Goal: Task Accomplishment & Management: Use online tool/utility

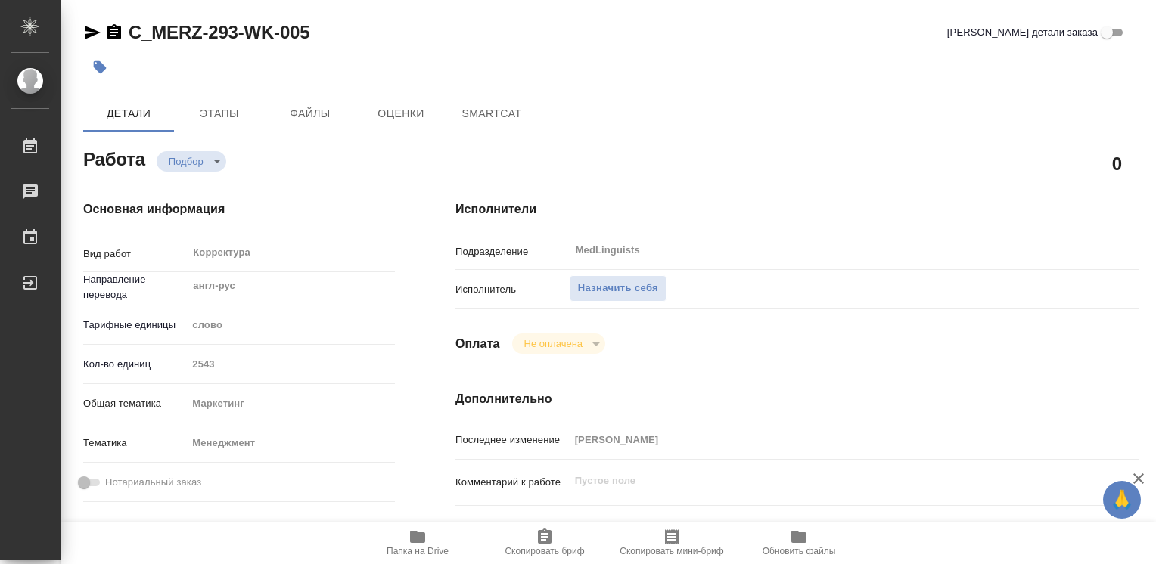
type textarea "x"
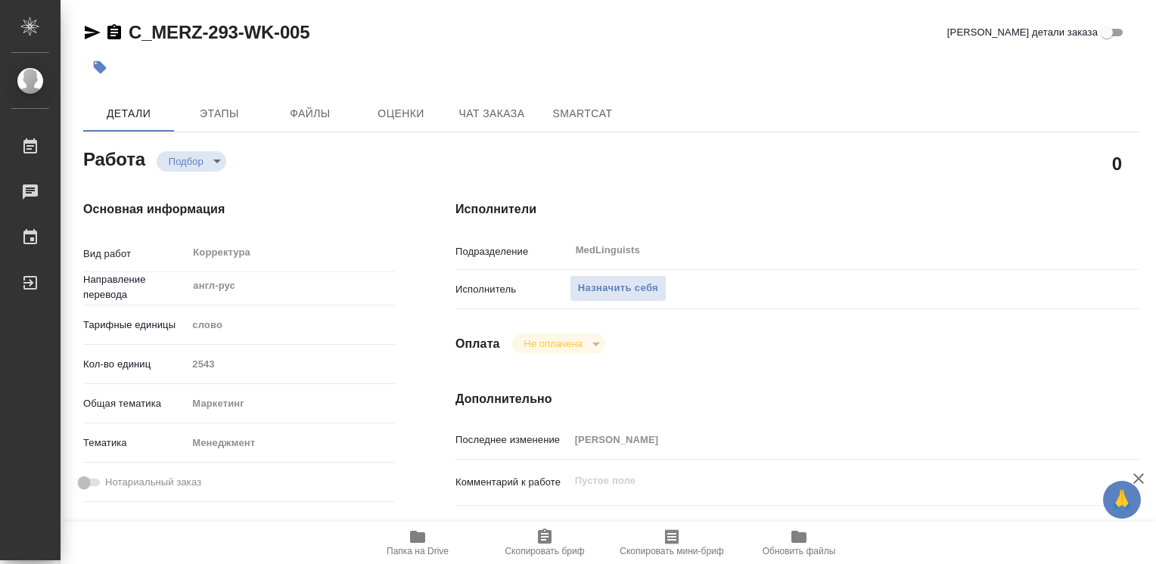
type textarea "x"
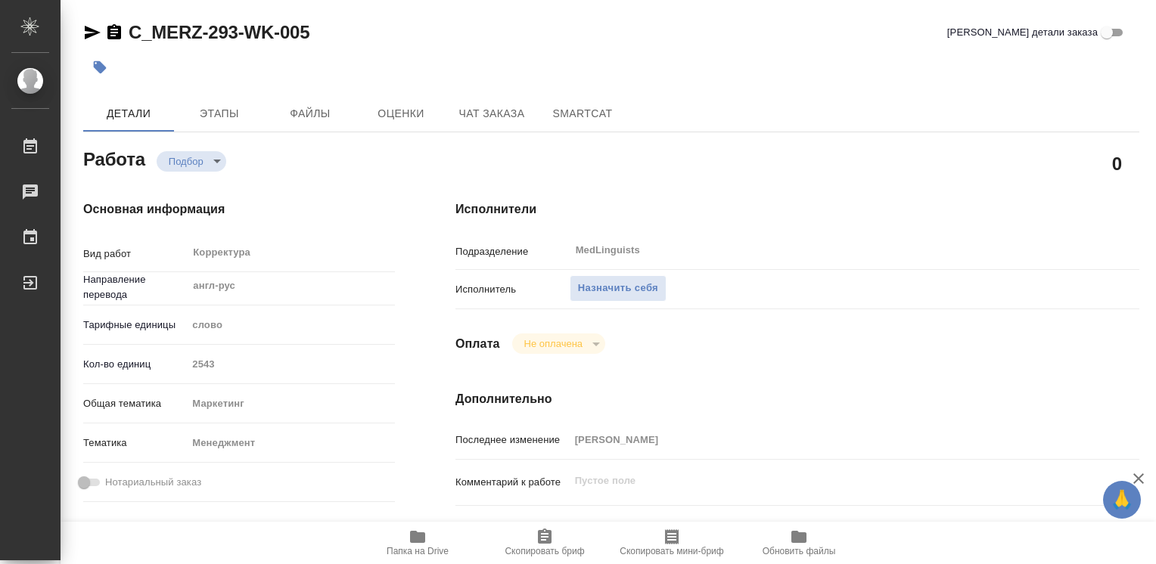
type textarea "x"
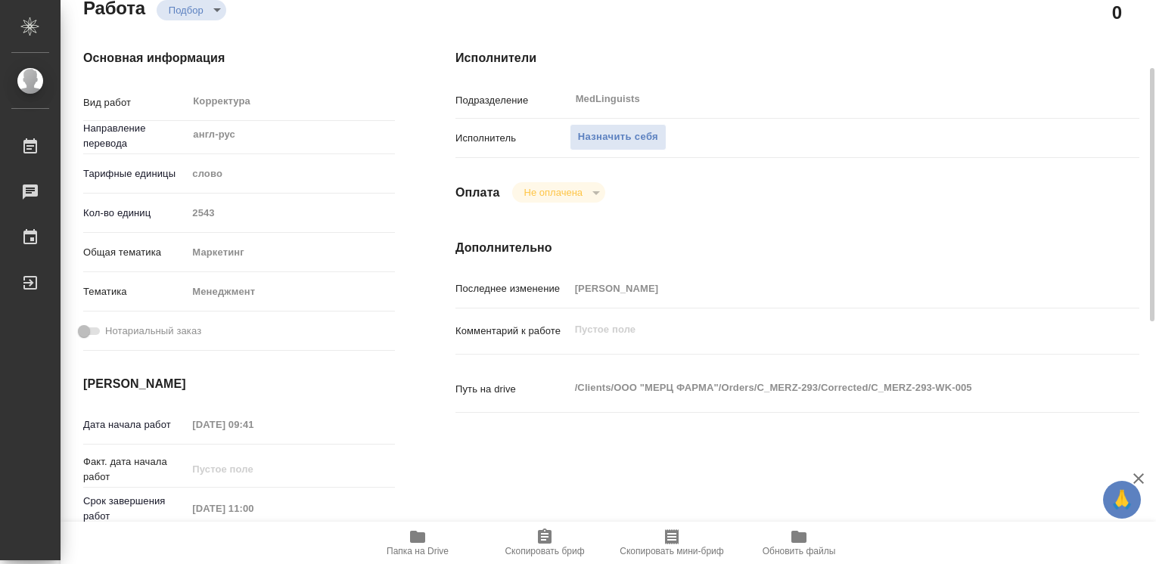
type textarea "x"
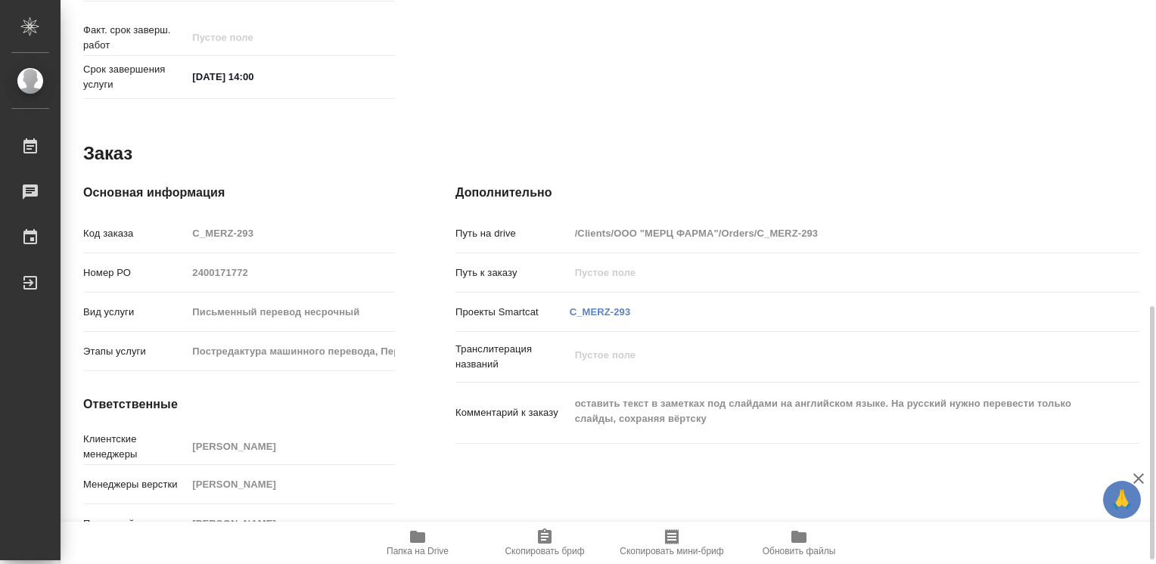
scroll to position [690, 0]
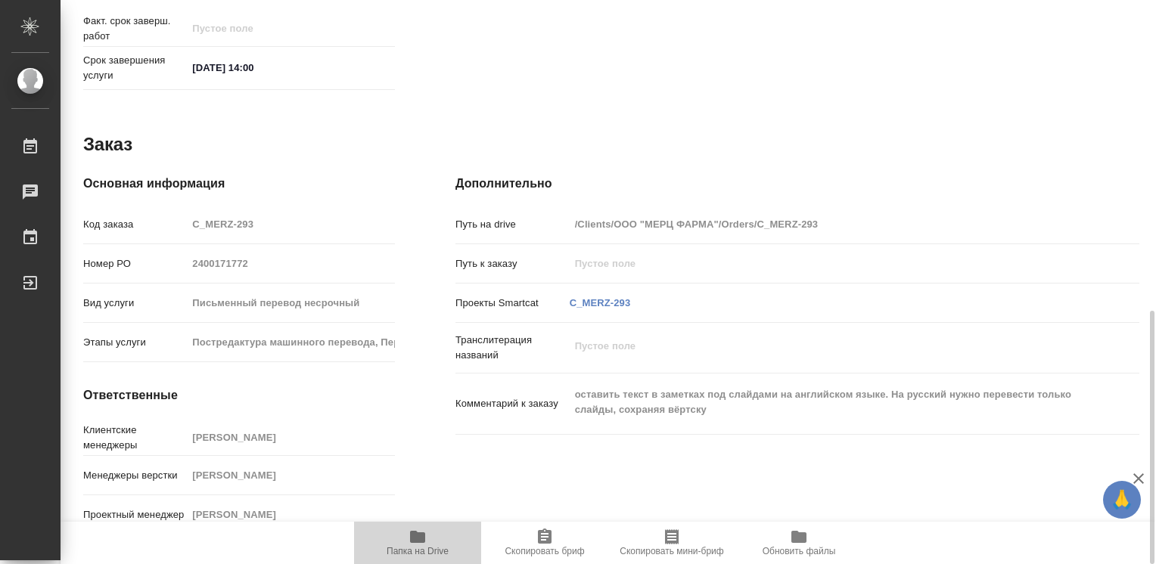
click at [415, 540] on icon "button" at bounding box center [417, 537] width 15 height 12
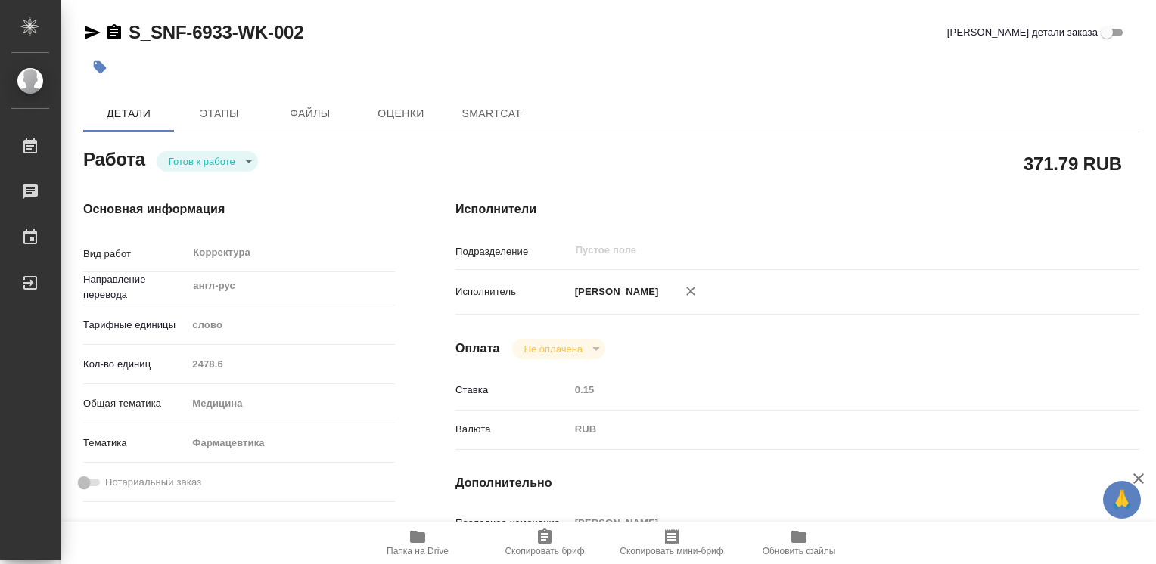
type textarea "x"
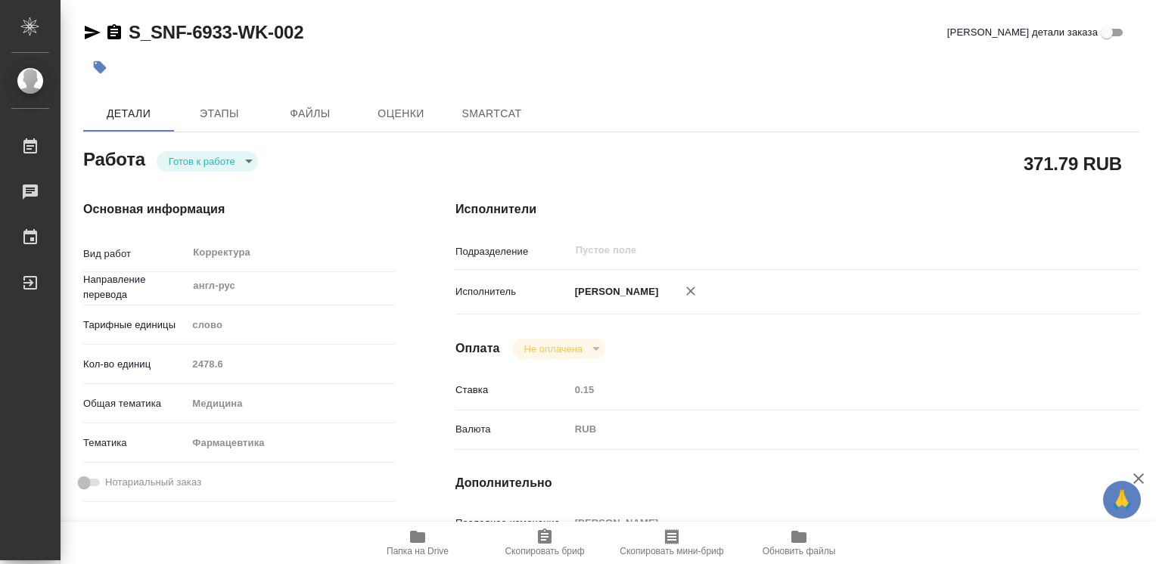
type textarea "x"
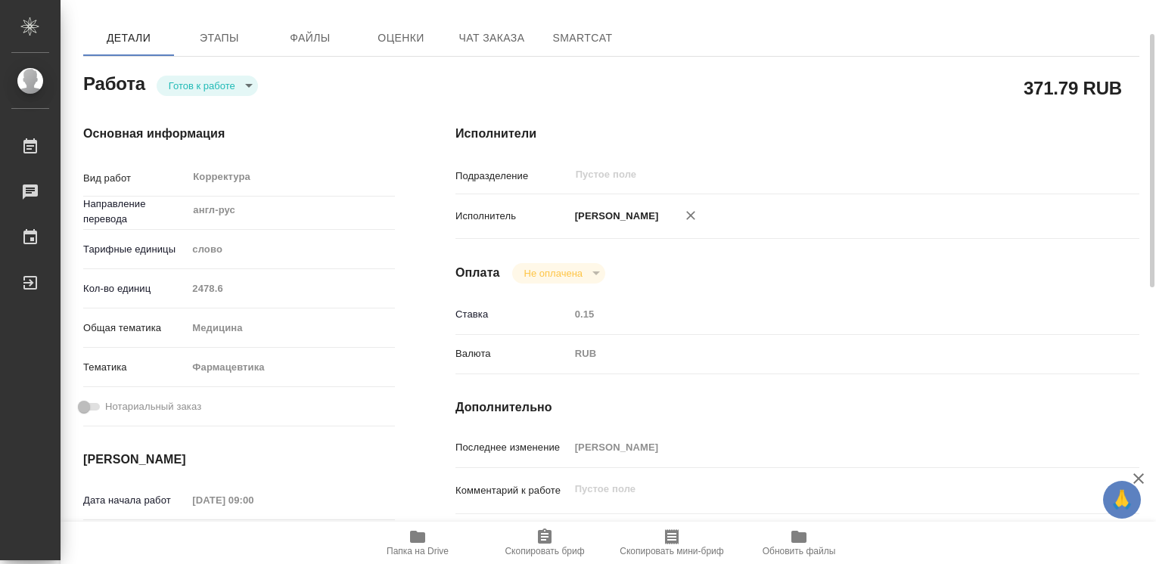
type textarea "x"
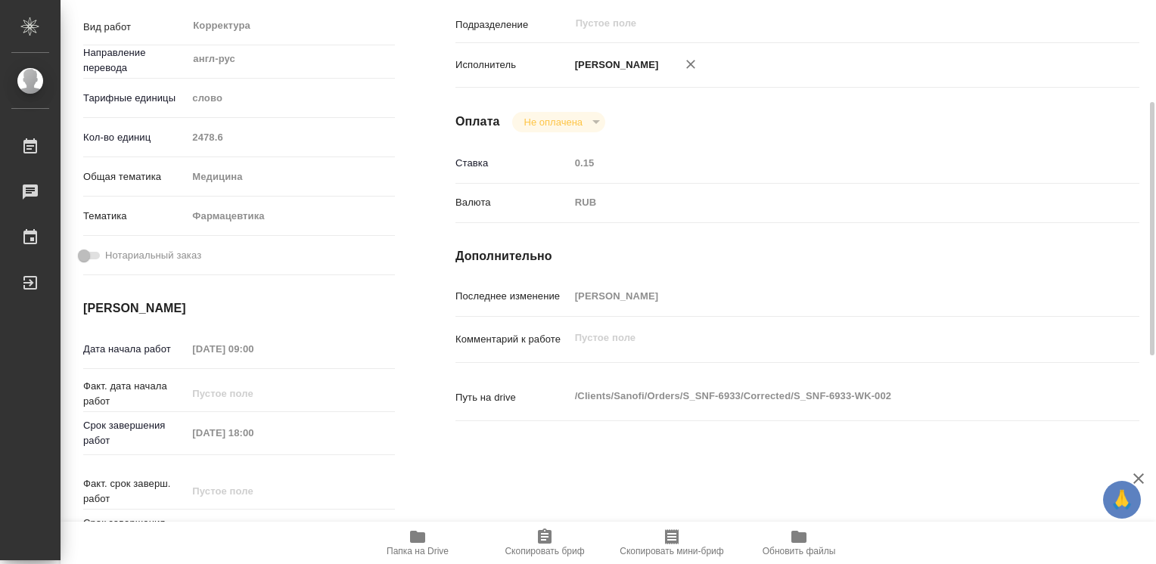
scroll to position [303, 0]
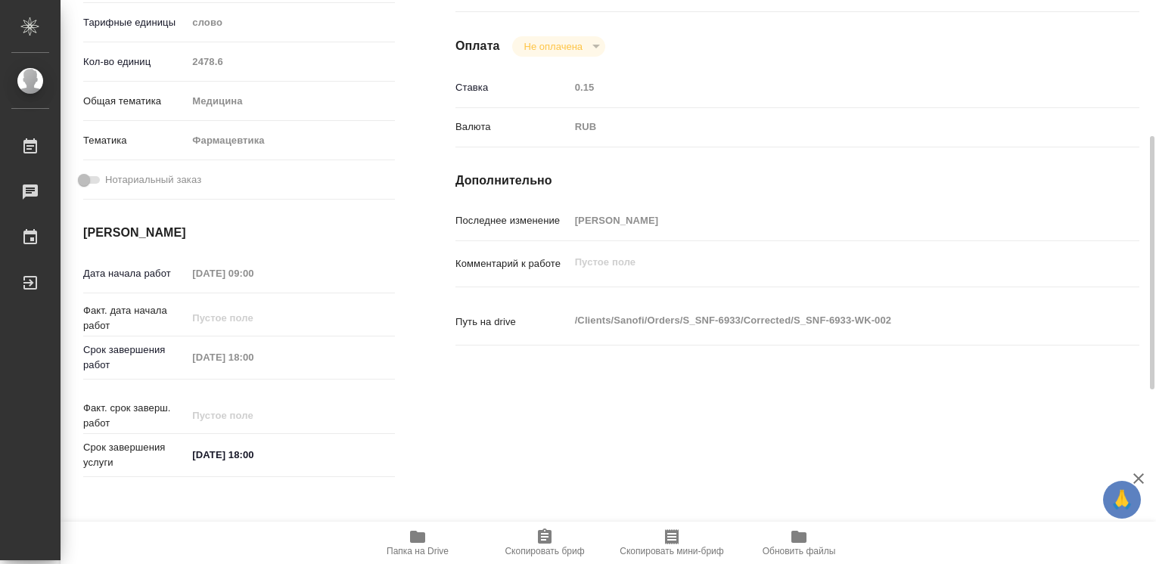
type textarea "x"
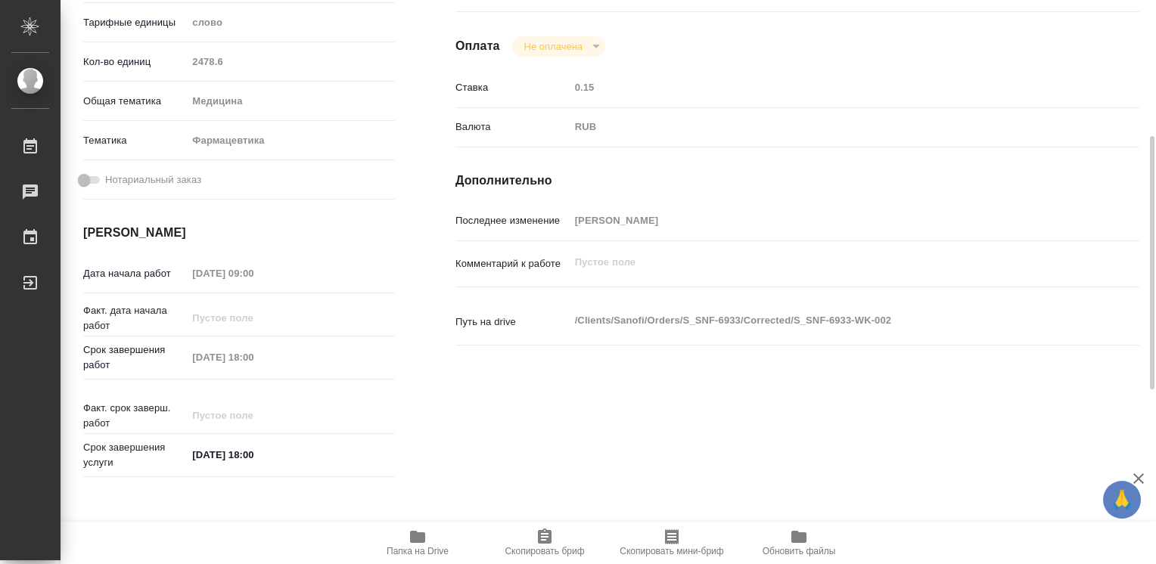
click at [418, 545] on icon "button" at bounding box center [418, 537] width 18 height 18
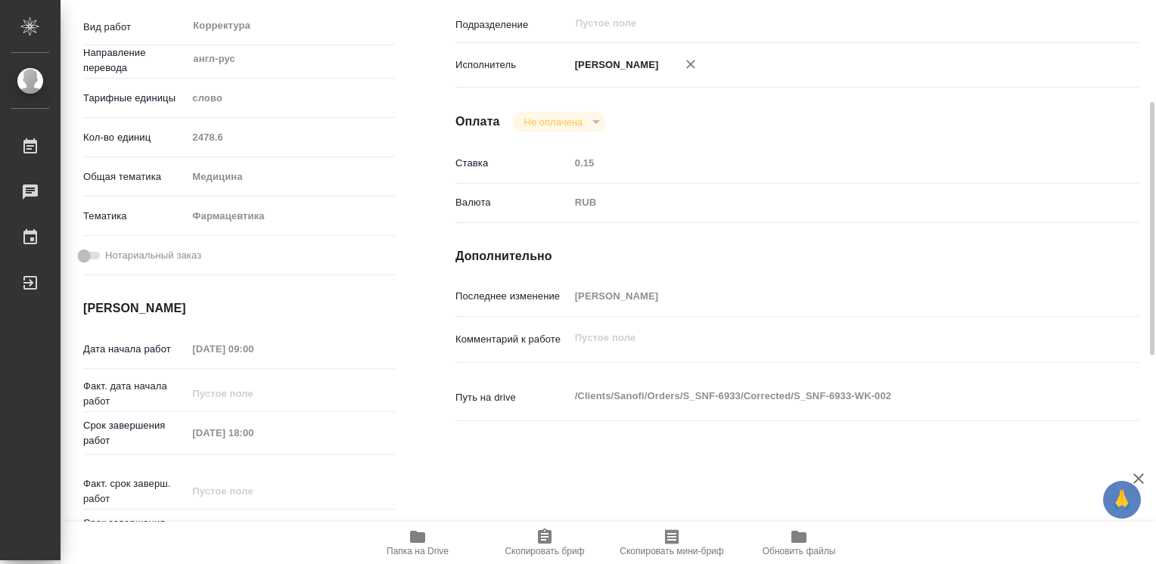
scroll to position [378, 0]
